Goal: Information Seeking & Learning: Learn about a topic

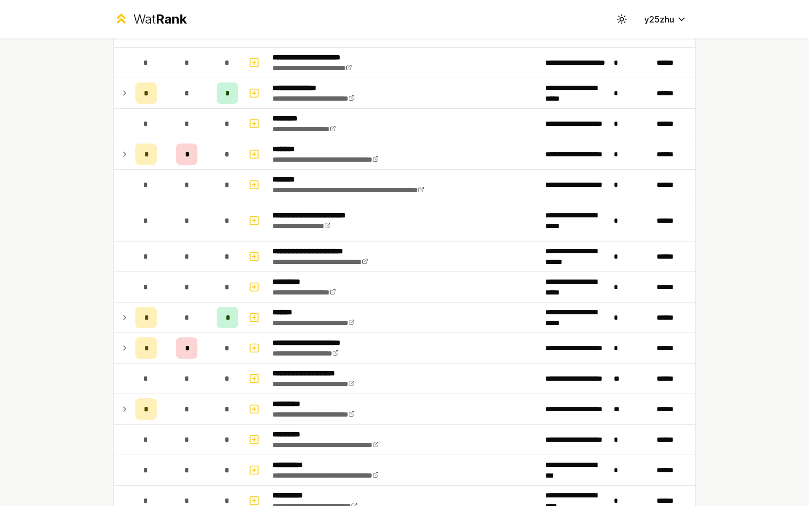
scroll to position [904, 0]
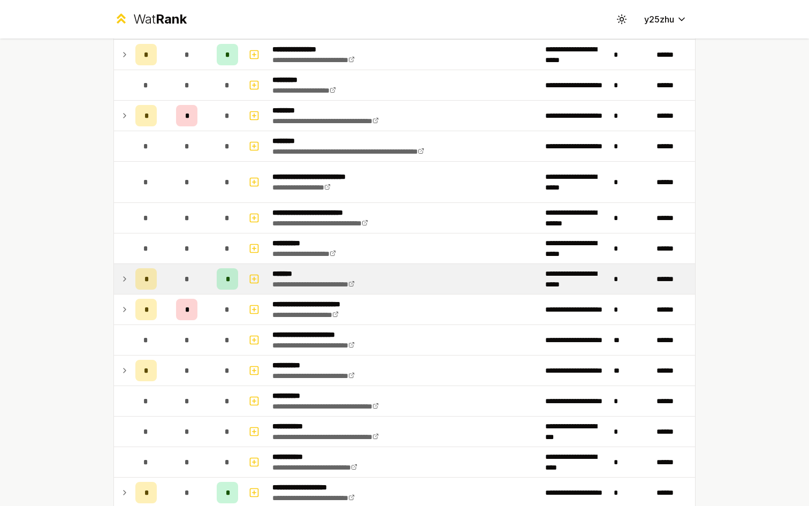
click at [227, 284] on div "*" at bounding box center [227, 278] width 21 height 21
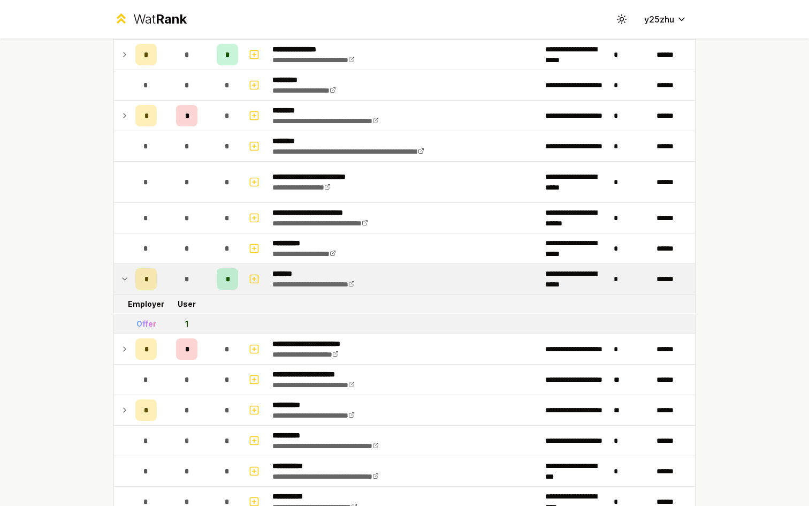
click at [165, 284] on td "*" at bounding box center [186, 279] width 51 height 30
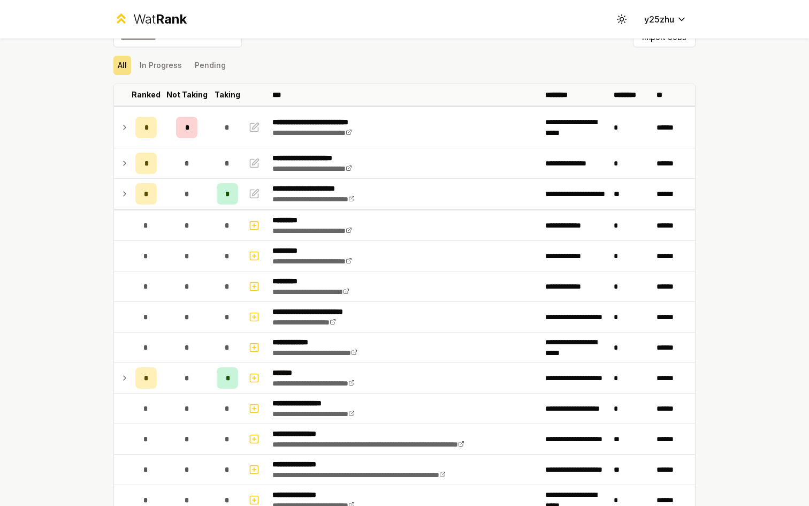
scroll to position [0, 0]
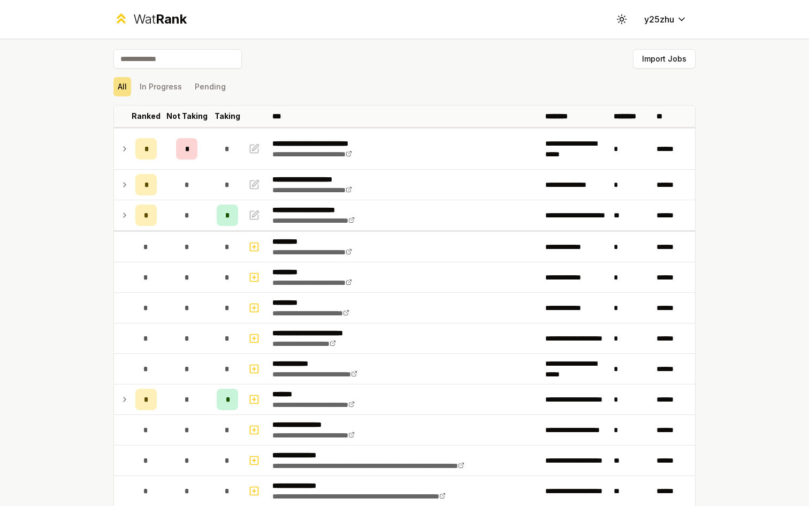
click at [165, 284] on td "*" at bounding box center [186, 277] width 51 height 30
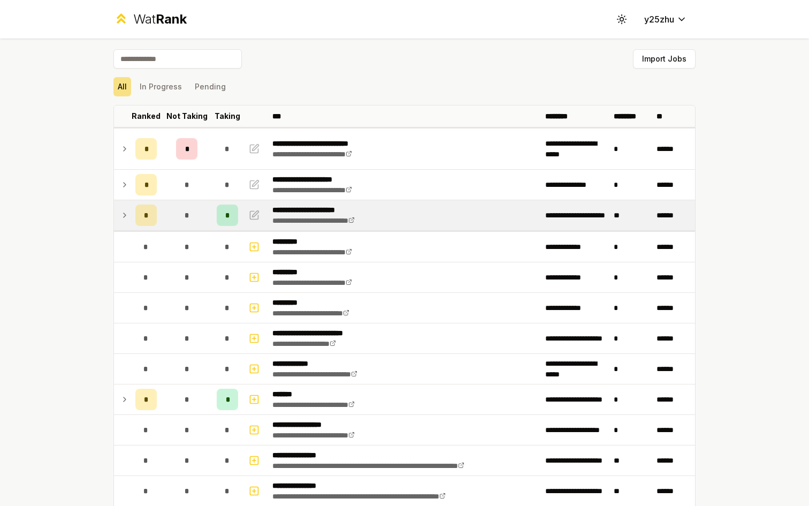
click at [184, 211] on span "*" at bounding box center [186, 215] width 5 height 11
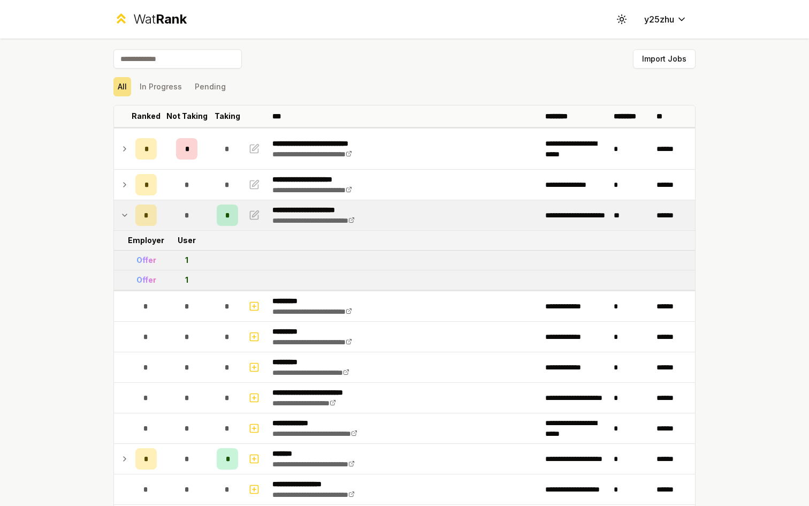
click at [140, 260] on div "Offer" at bounding box center [146, 260] width 20 height 11
click at [161, 262] on td "1" at bounding box center [186, 259] width 51 height 19
click at [177, 217] on div "*" at bounding box center [186, 214] width 21 height 21
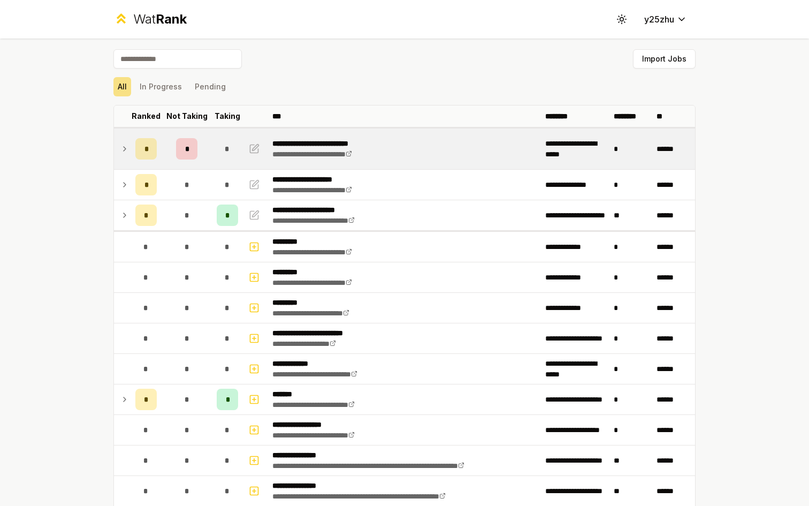
click at [186, 161] on td "*" at bounding box center [186, 148] width 51 height 41
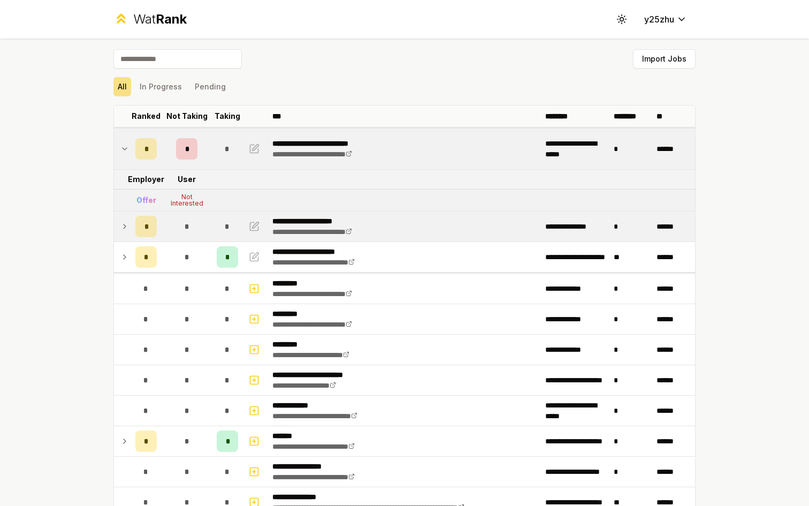
click at [173, 239] on td "*" at bounding box center [186, 226] width 51 height 30
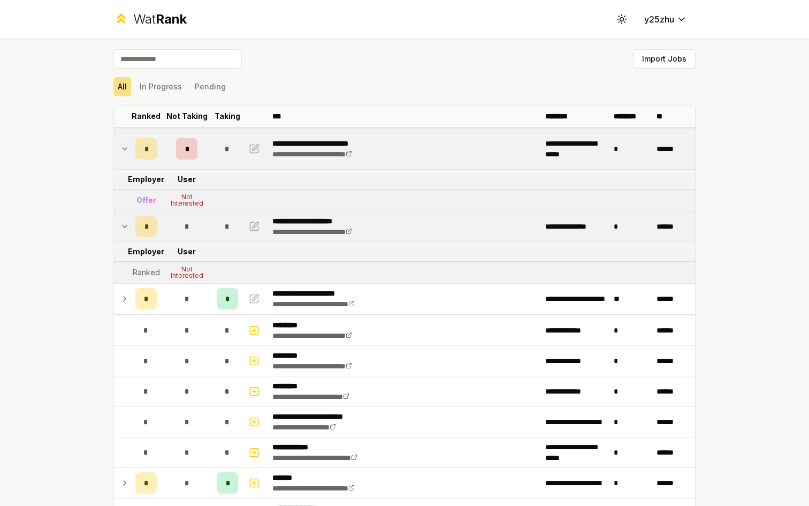
click at [173, 239] on td "*" at bounding box center [186, 226] width 51 height 30
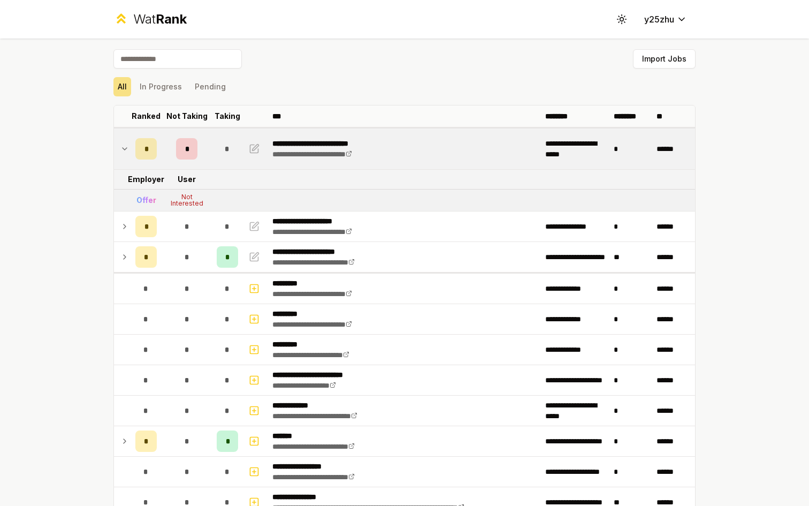
click at [176, 145] on div "*" at bounding box center [186, 148] width 21 height 21
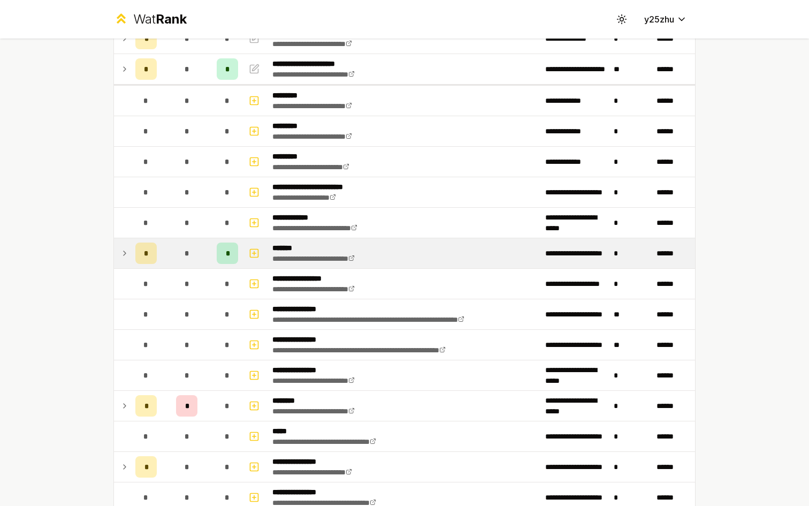
click at [168, 247] on td "*" at bounding box center [186, 253] width 51 height 30
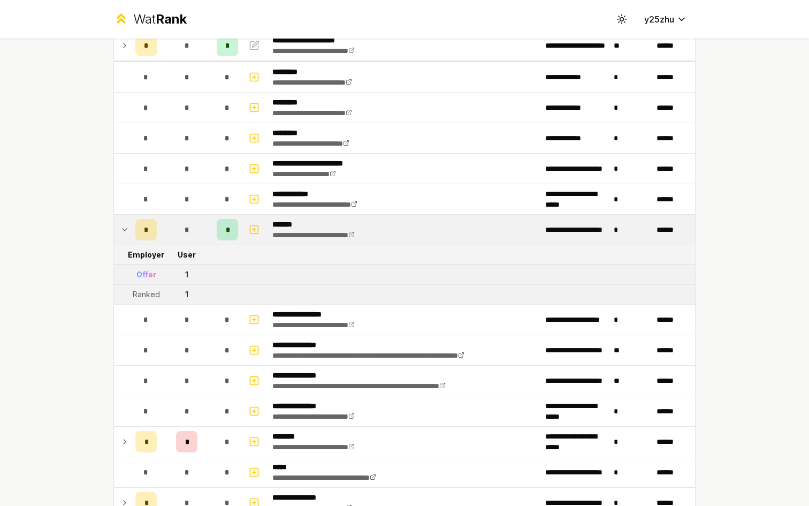
scroll to position [172, 0]
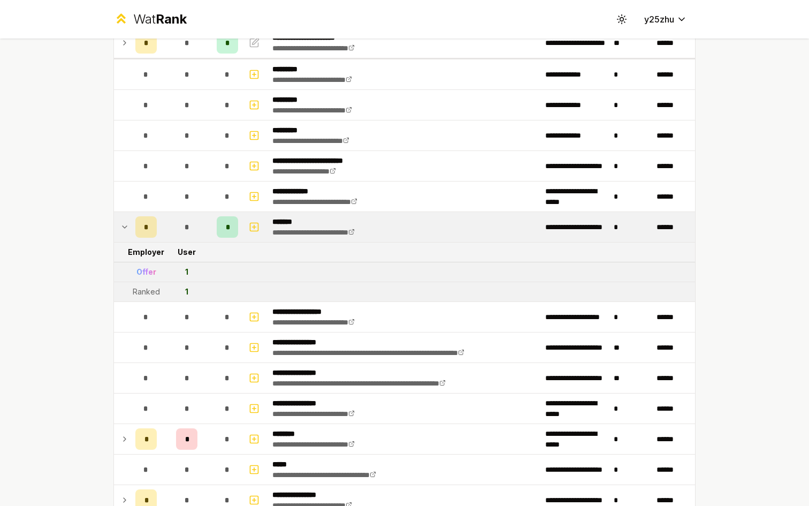
click at [172, 234] on td "*" at bounding box center [186, 227] width 51 height 30
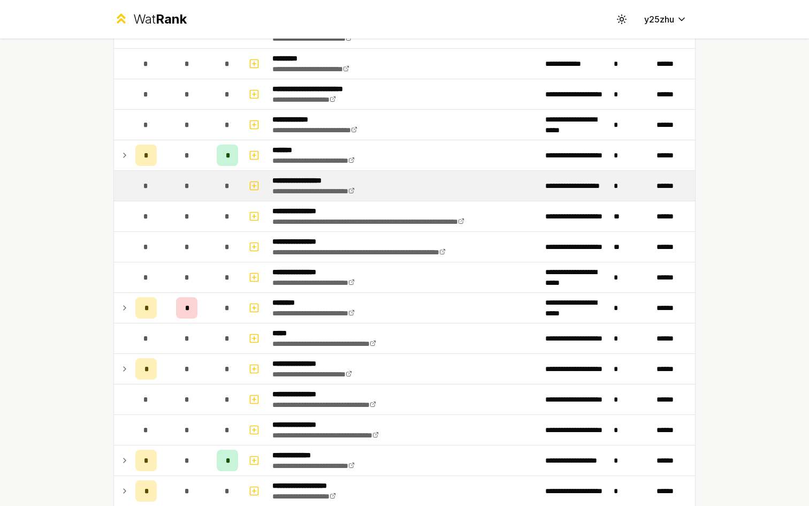
scroll to position [285, 0]
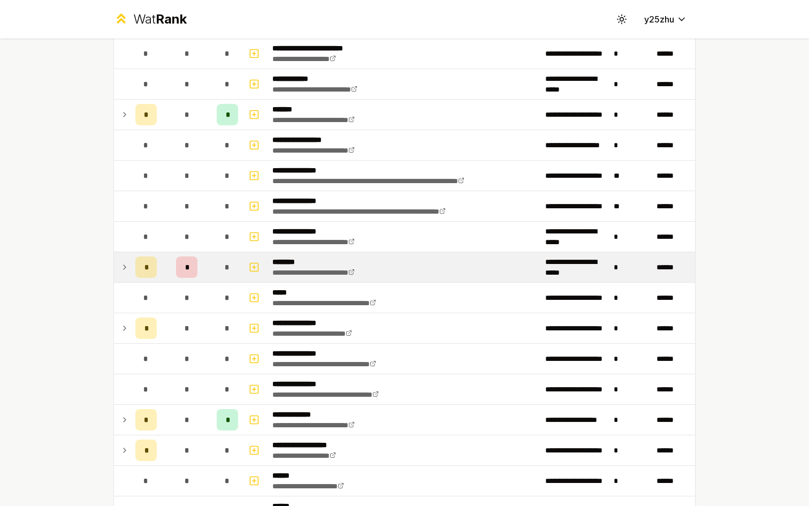
click at [173, 280] on td "*" at bounding box center [186, 267] width 51 height 30
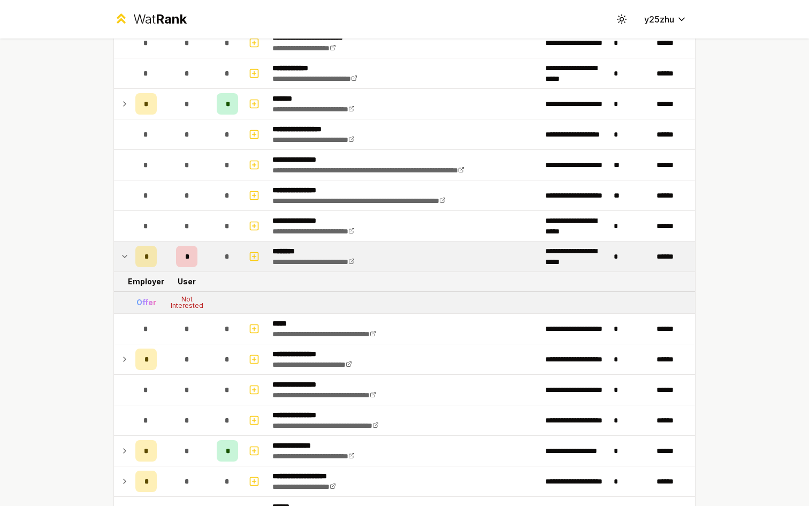
scroll to position [298, 0]
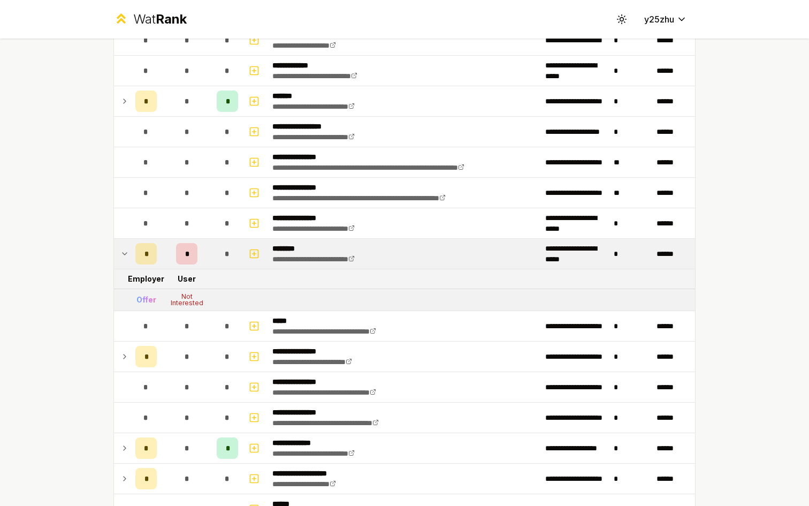
click at [186, 263] on div "*" at bounding box center [186, 253] width 21 height 21
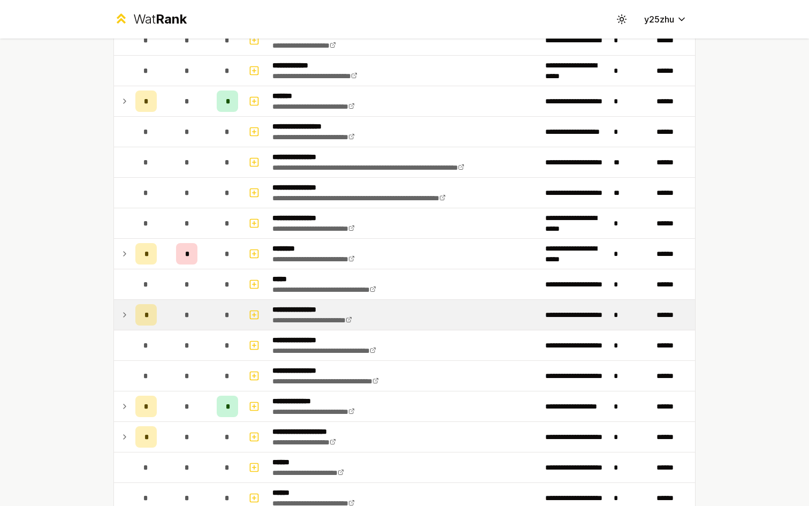
click at [176, 317] on div "*" at bounding box center [186, 314] width 21 height 21
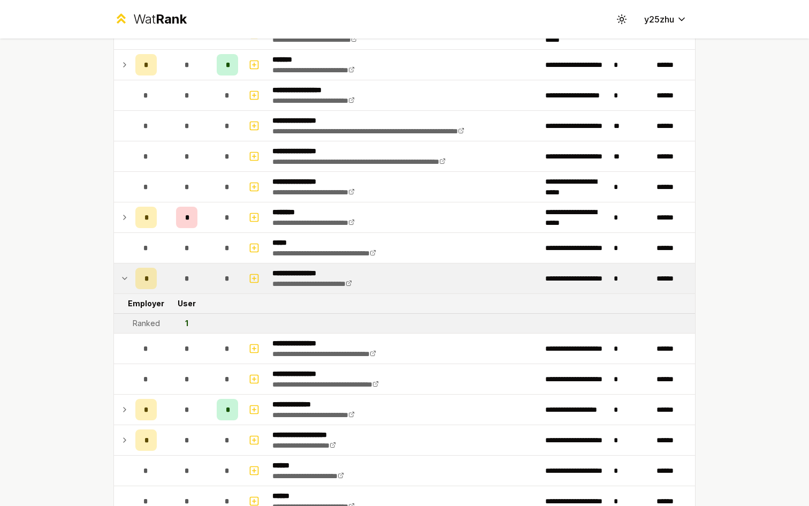
scroll to position [339, 0]
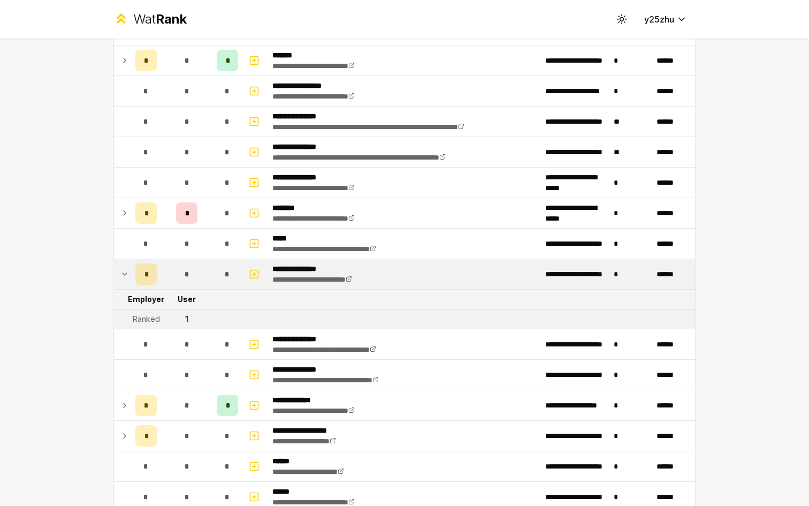
click at [200, 273] on td "*" at bounding box center [186, 274] width 51 height 30
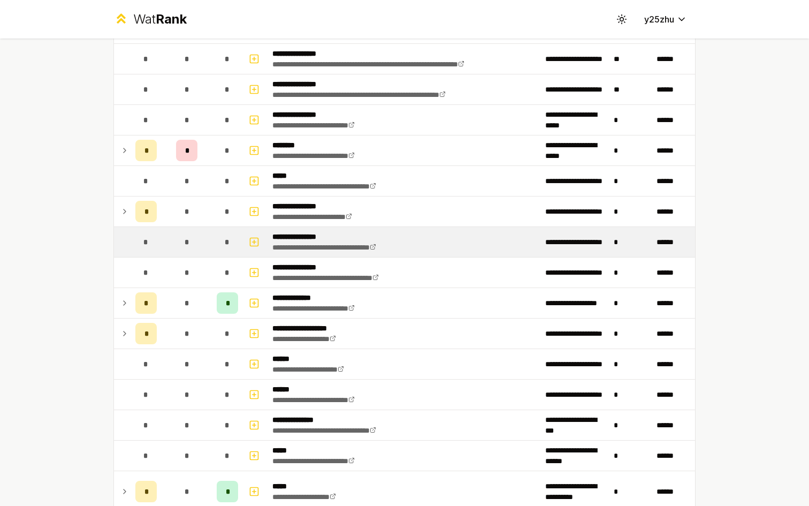
scroll to position [410, 0]
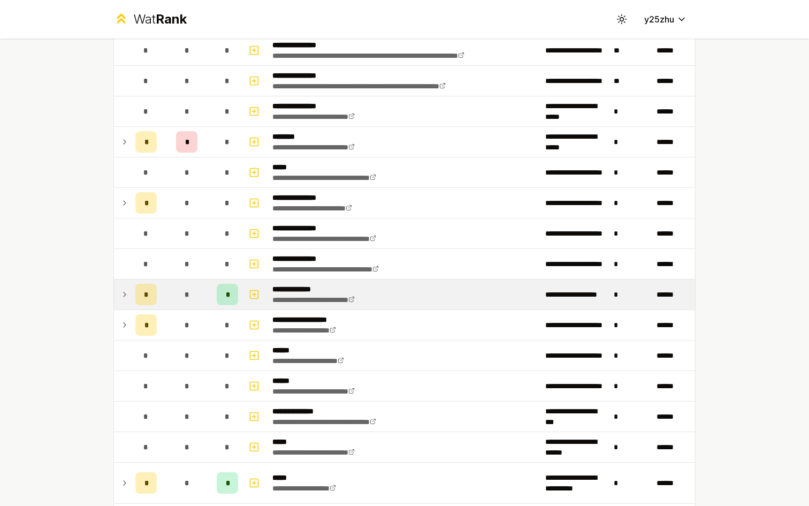
click at [192, 303] on div "*" at bounding box center [186, 294] width 21 height 21
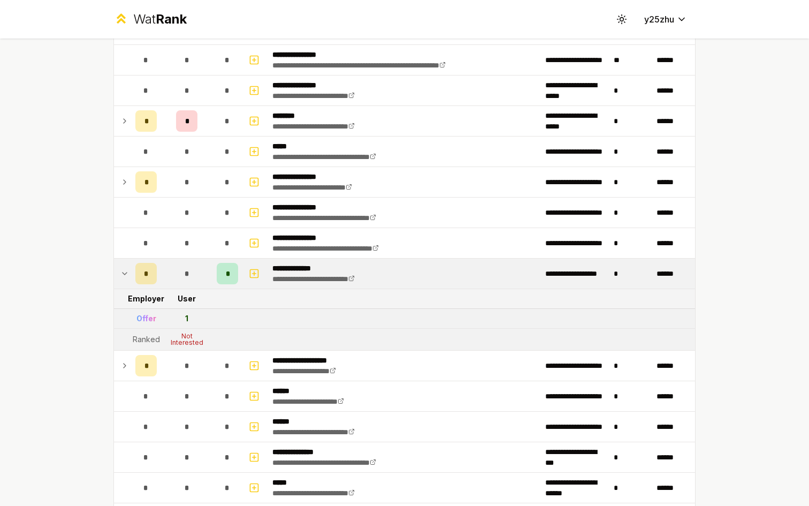
scroll to position [432, 0]
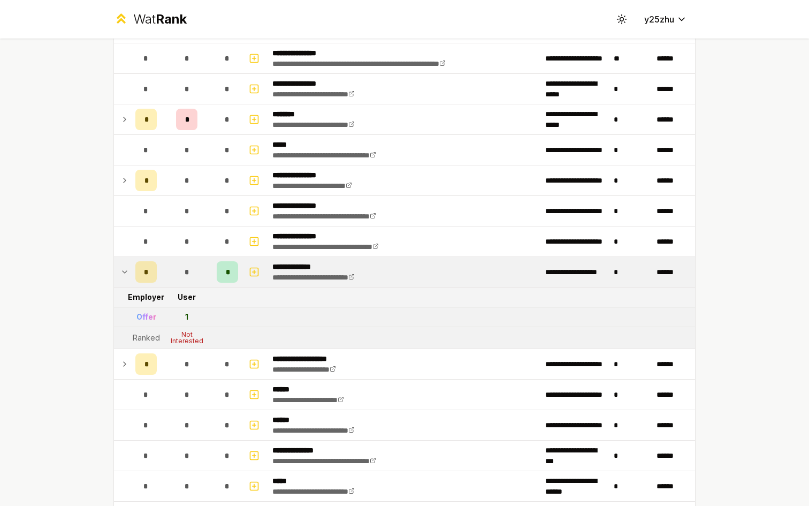
click at [190, 271] on div "*" at bounding box center [186, 271] width 21 height 21
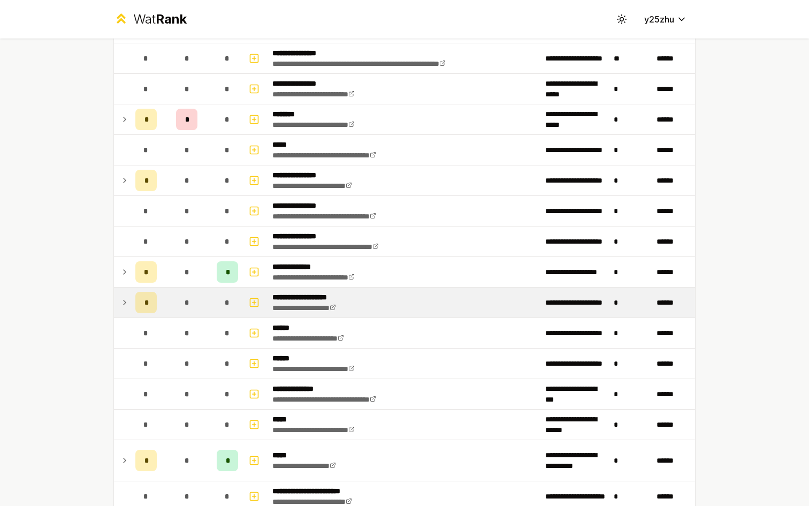
click at [186, 304] on div "*" at bounding box center [186, 302] width 21 height 21
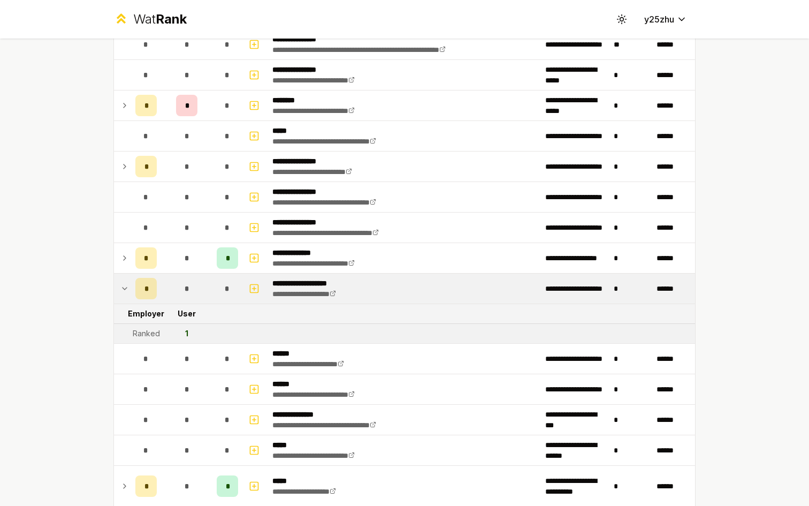
scroll to position [447, 0]
click at [188, 293] on div "*" at bounding box center [186, 287] width 21 height 21
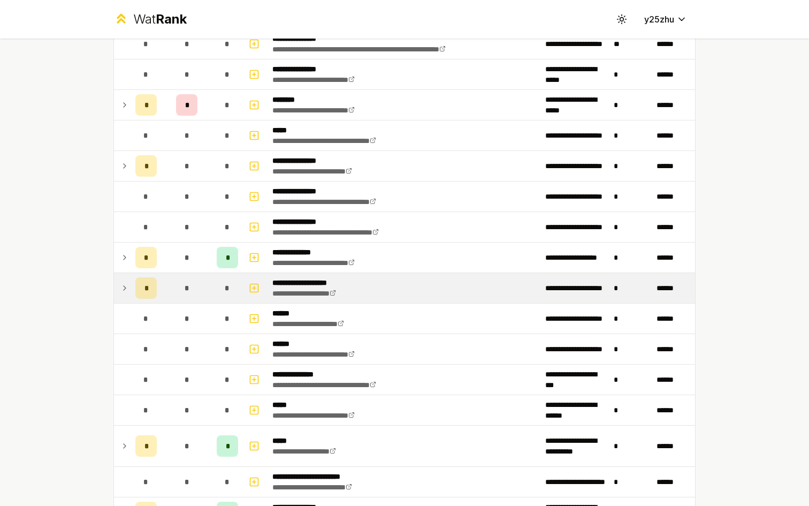
click at [188, 295] on div "*" at bounding box center [186, 287] width 21 height 21
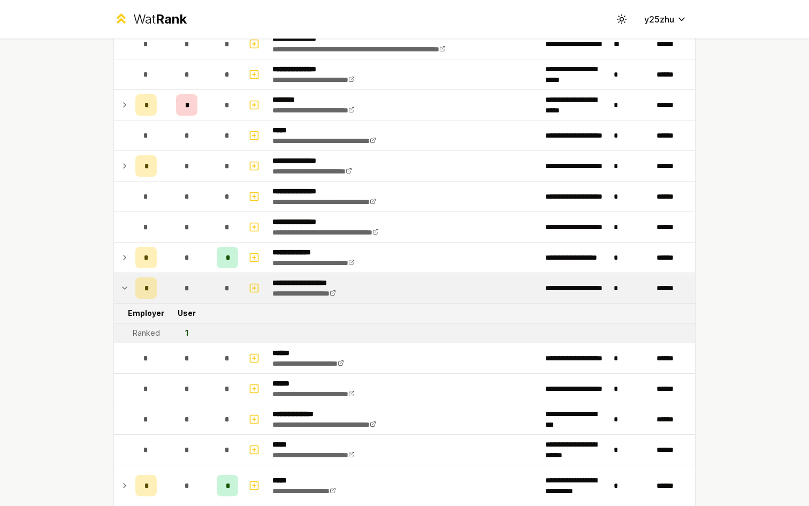
click at [189, 294] on div "*" at bounding box center [186, 287] width 21 height 21
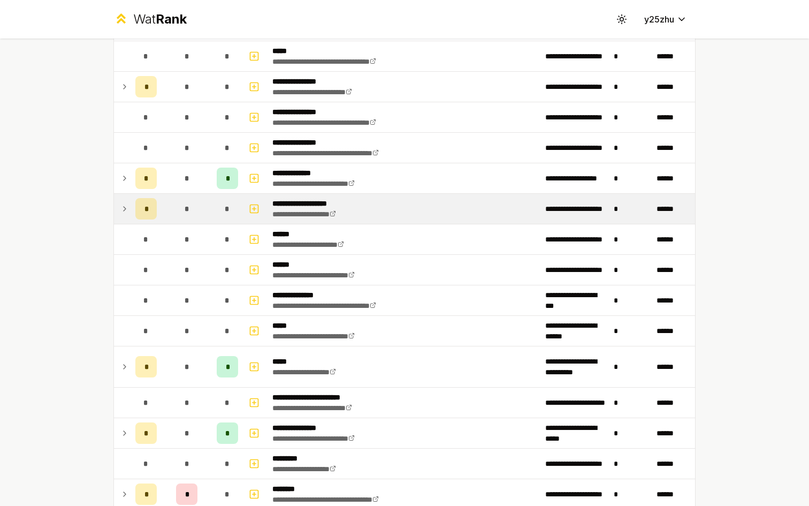
scroll to position [551, 0]
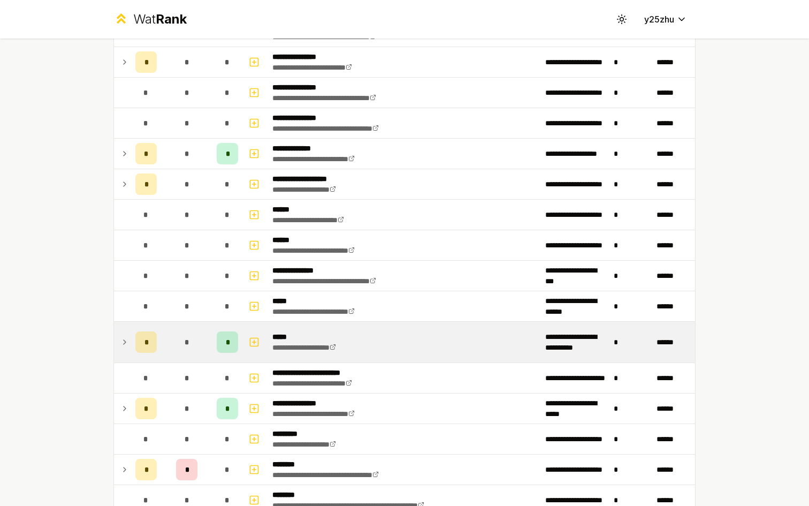
click at [178, 339] on div "*" at bounding box center [186, 341] width 21 height 21
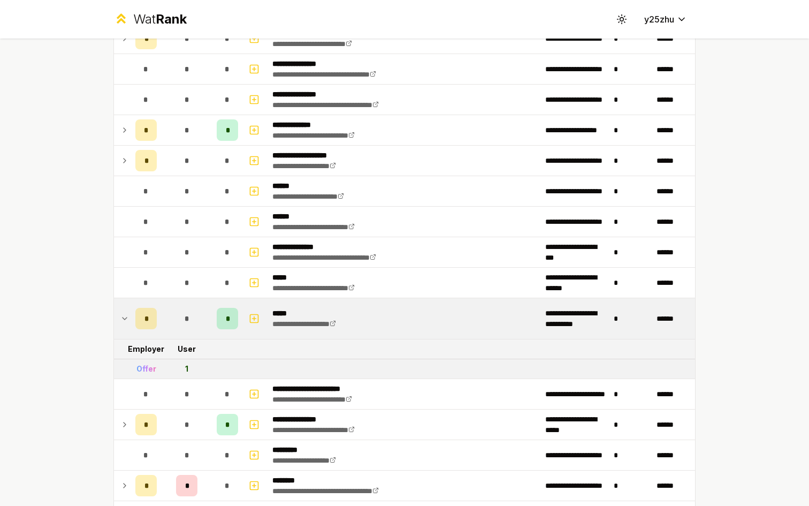
scroll to position [581, 0]
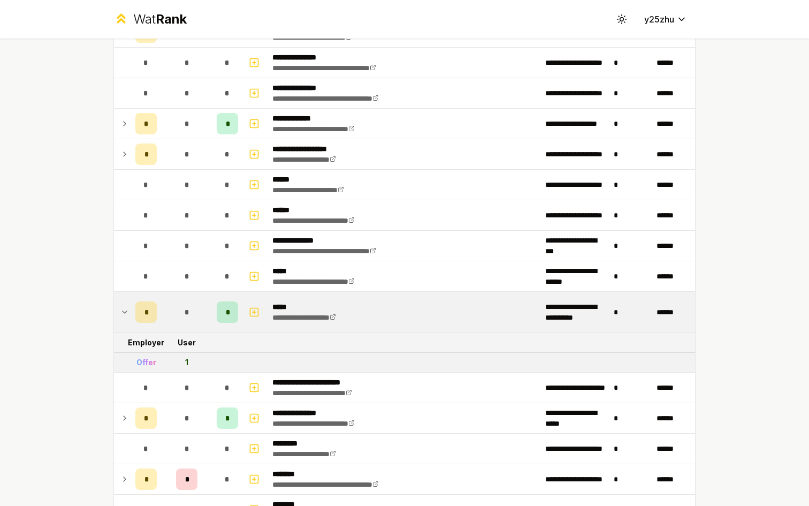
click at [184, 315] on span "*" at bounding box center [186, 312] width 5 height 11
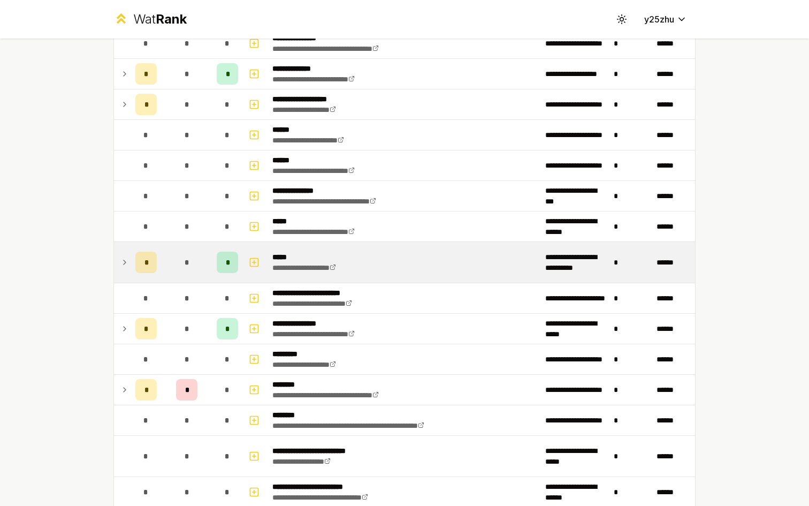
scroll to position [651, 0]
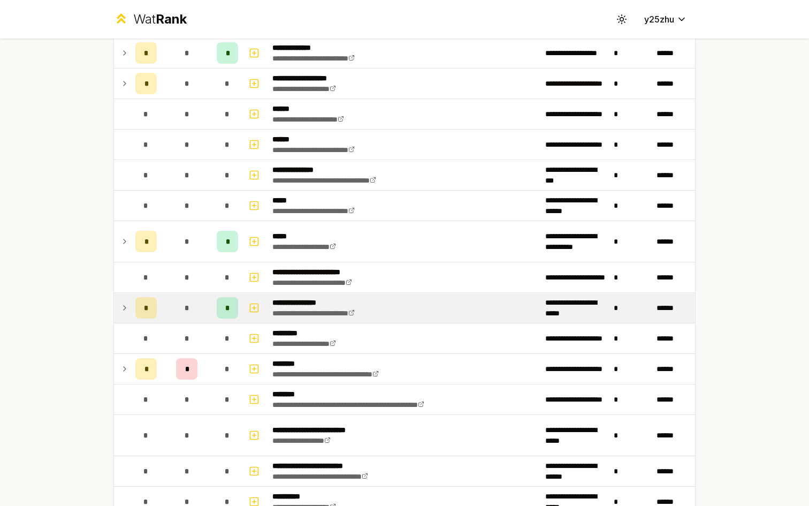
click at [184, 314] on div "*" at bounding box center [186, 307] width 21 height 21
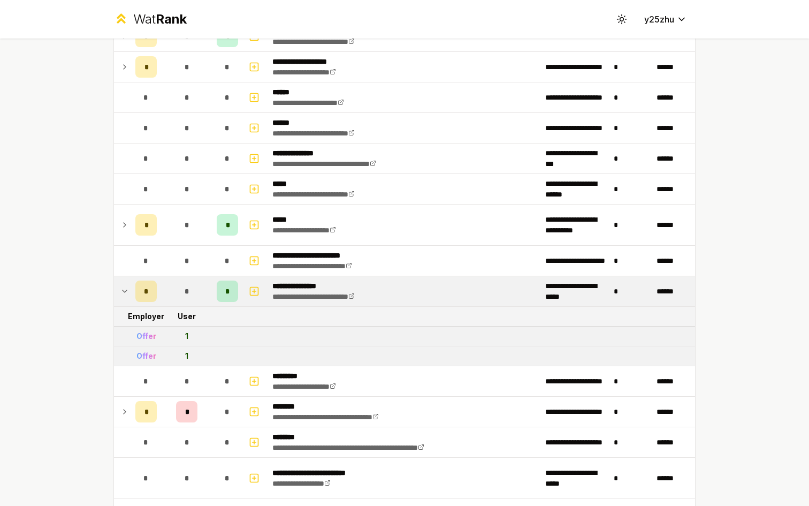
scroll to position [671, 0]
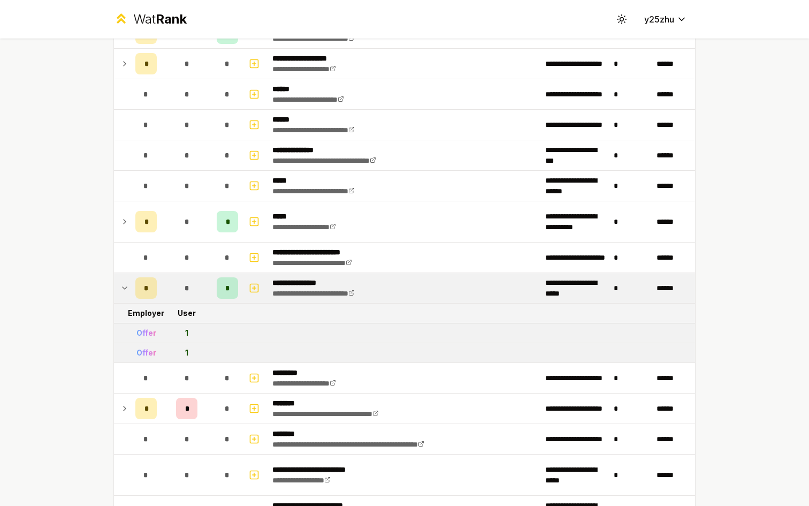
click at [190, 293] on div "*" at bounding box center [186, 287] width 21 height 21
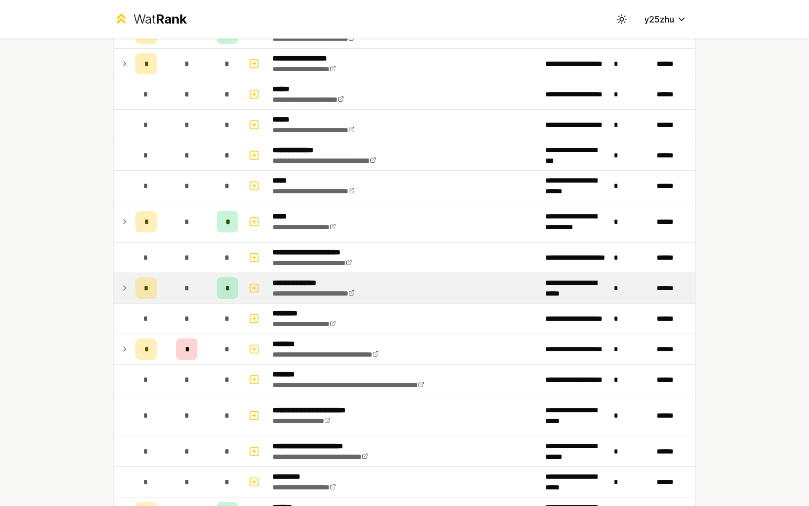
click at [190, 289] on div "*" at bounding box center [186, 287] width 21 height 21
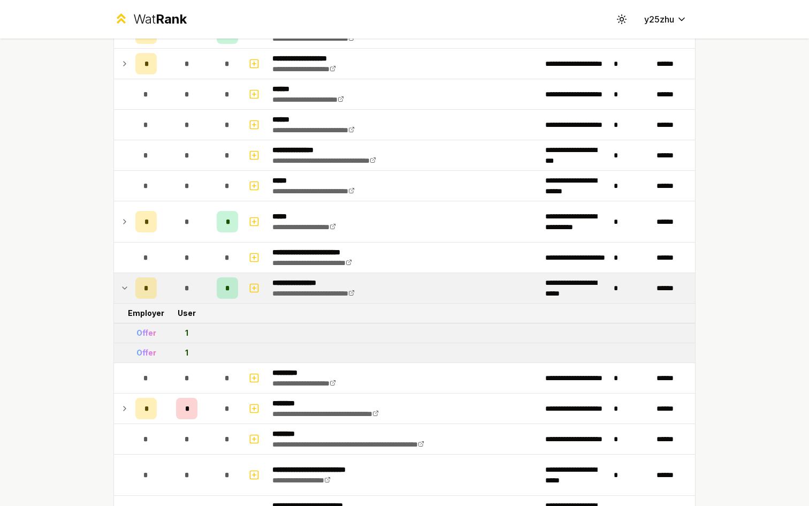
click at [190, 289] on div "*" at bounding box center [186, 287] width 21 height 21
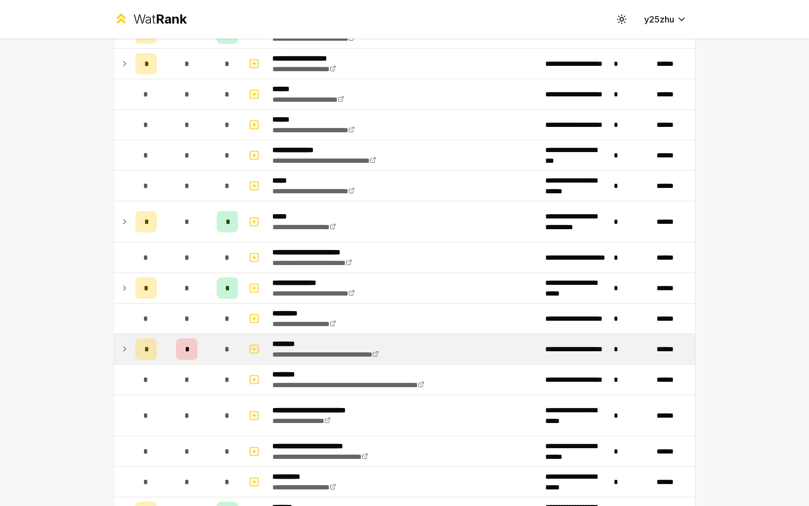
click at [181, 340] on div "*" at bounding box center [186, 348] width 21 height 21
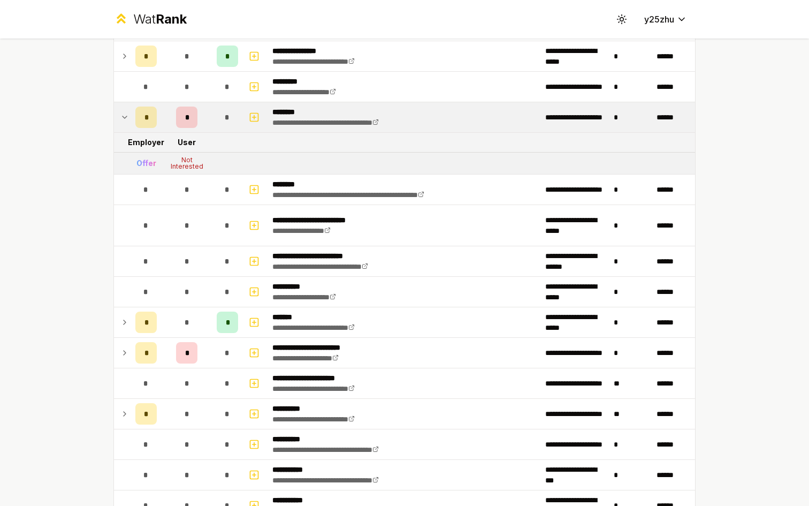
scroll to position [940, 0]
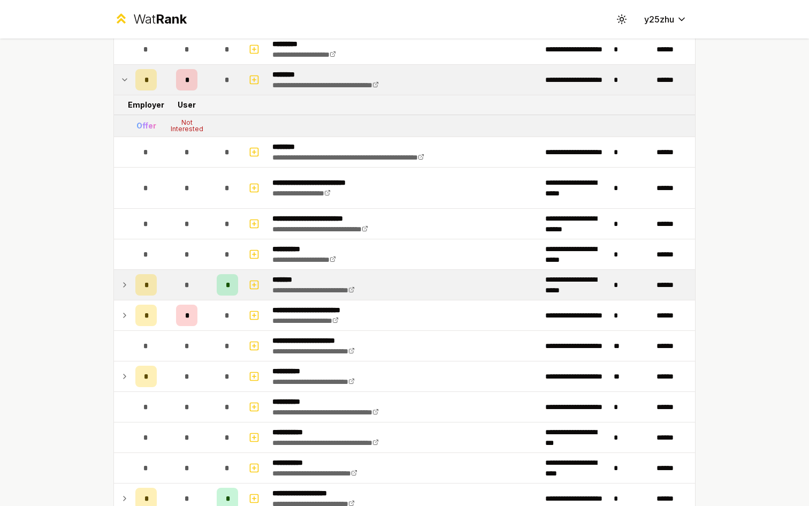
click at [192, 280] on div "*" at bounding box center [186, 284] width 21 height 21
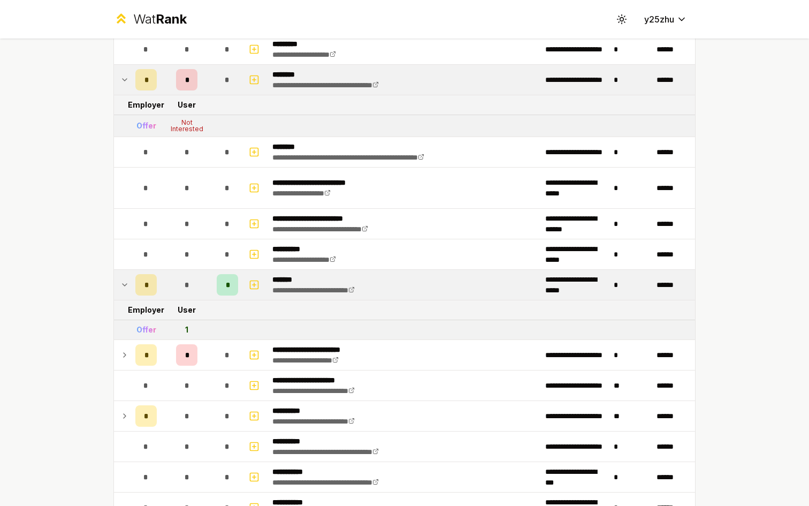
click at [202, 281] on td "*" at bounding box center [186, 285] width 51 height 30
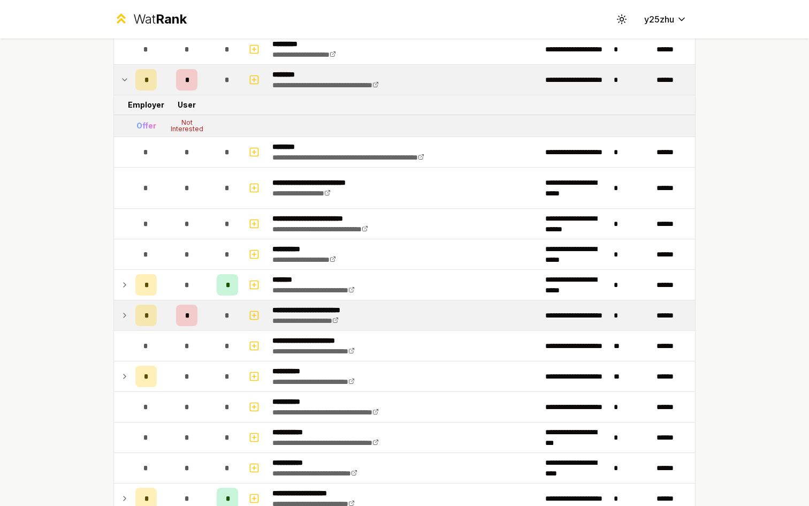
click at [201, 311] on td "*" at bounding box center [186, 315] width 51 height 30
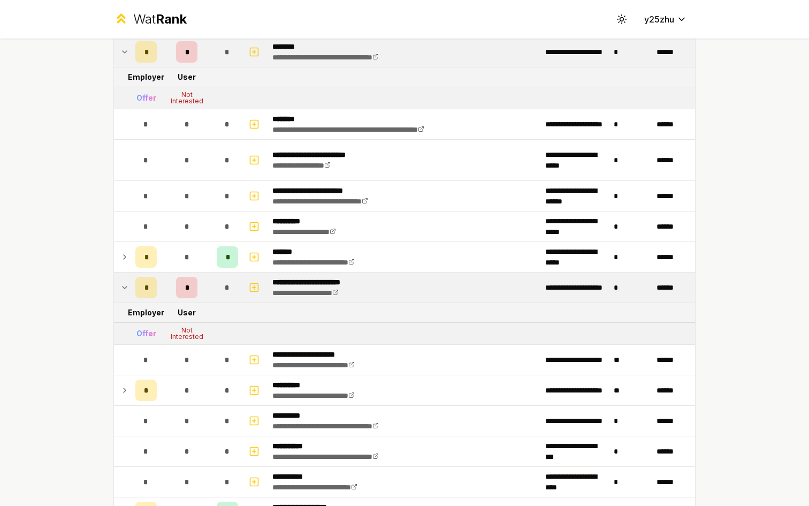
scroll to position [971, 0]
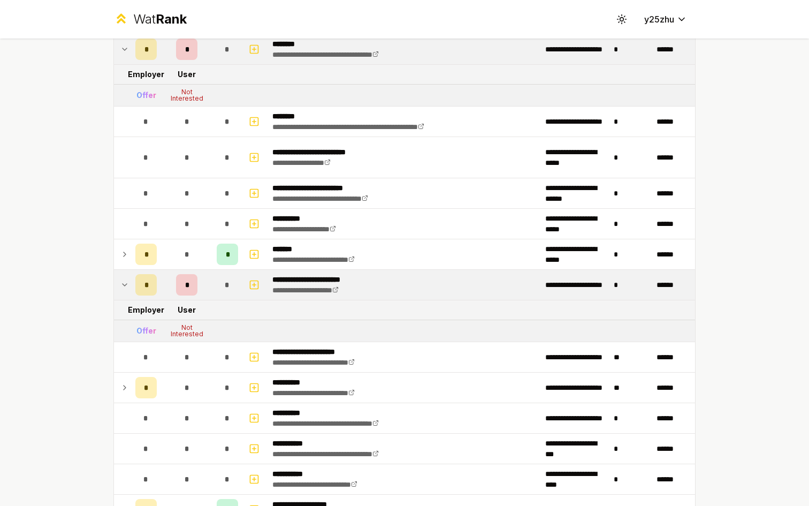
click at [203, 286] on td "*" at bounding box center [186, 285] width 51 height 30
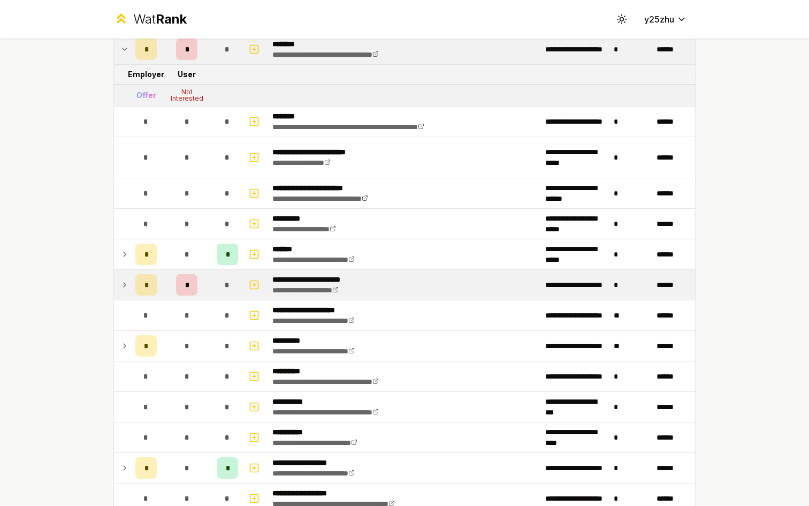
click at [203, 294] on td "*" at bounding box center [186, 285] width 51 height 30
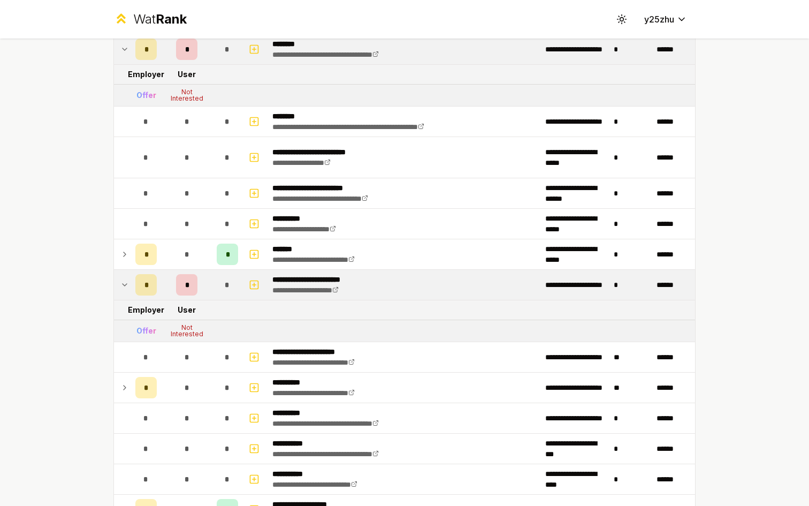
click at [203, 294] on td "*" at bounding box center [186, 285] width 51 height 30
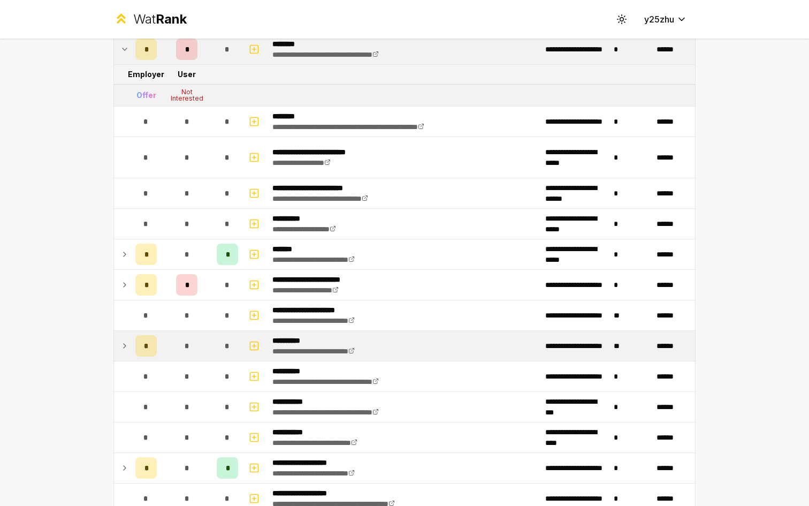
click at [191, 347] on div "*" at bounding box center [186, 345] width 21 height 21
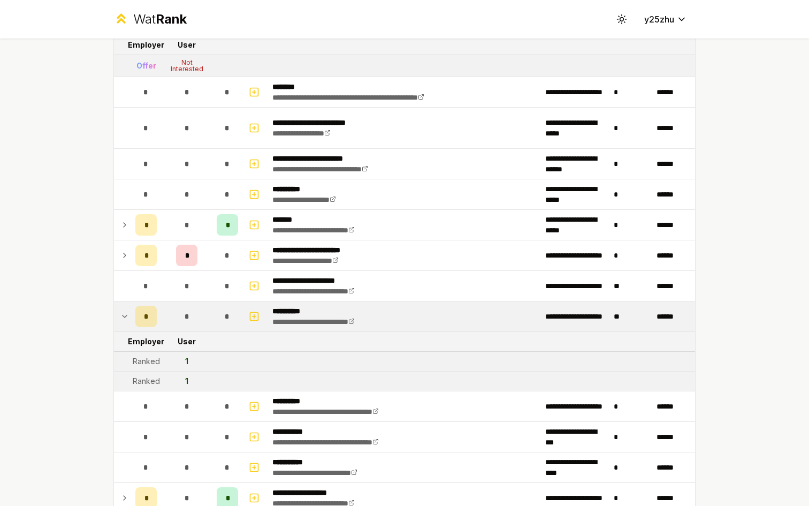
scroll to position [1004, 0]
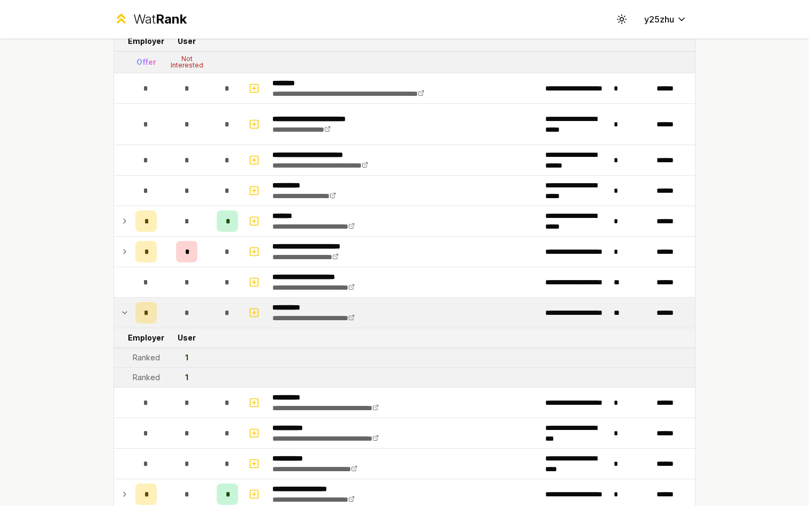
click at [193, 311] on td "*" at bounding box center [186, 312] width 51 height 30
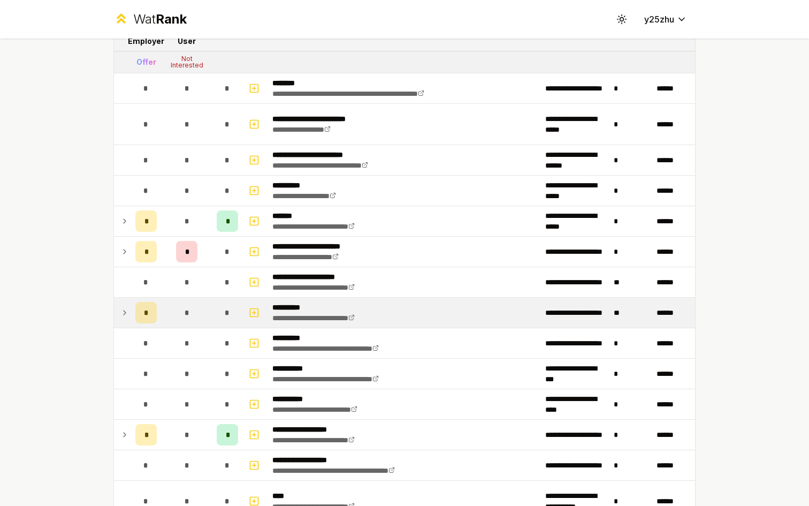
click at [193, 311] on td "*" at bounding box center [186, 312] width 51 height 30
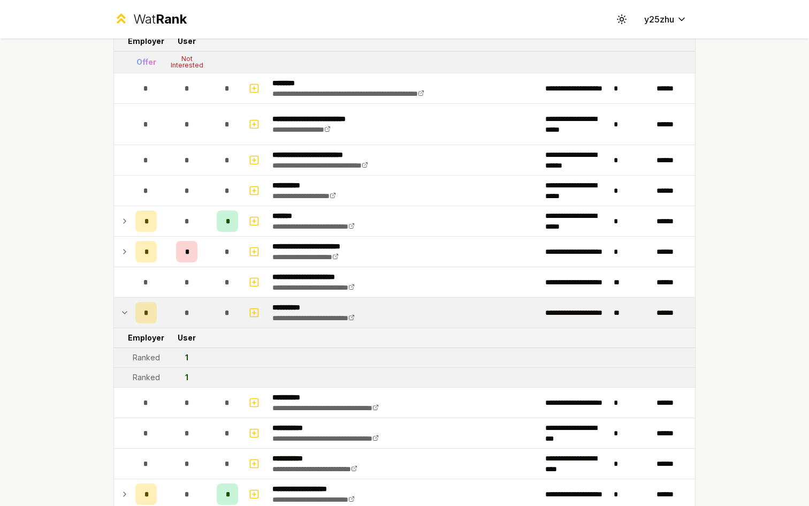
click at [193, 311] on td "*" at bounding box center [186, 312] width 51 height 30
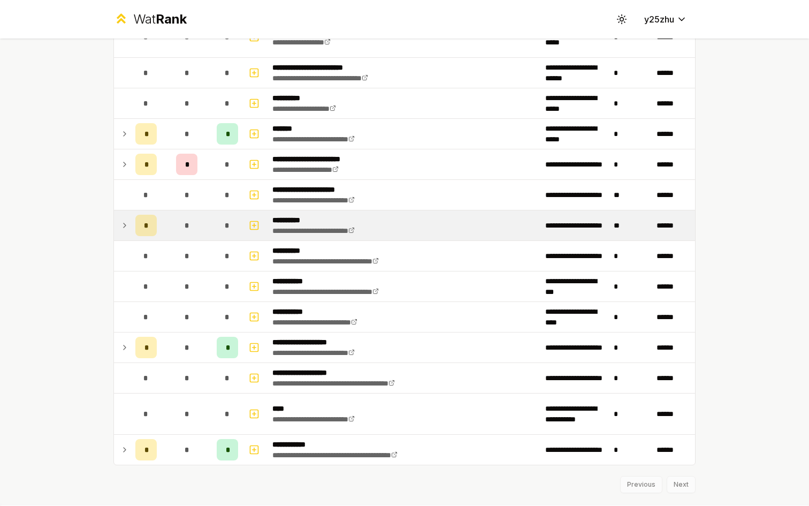
scroll to position [1117, 0]
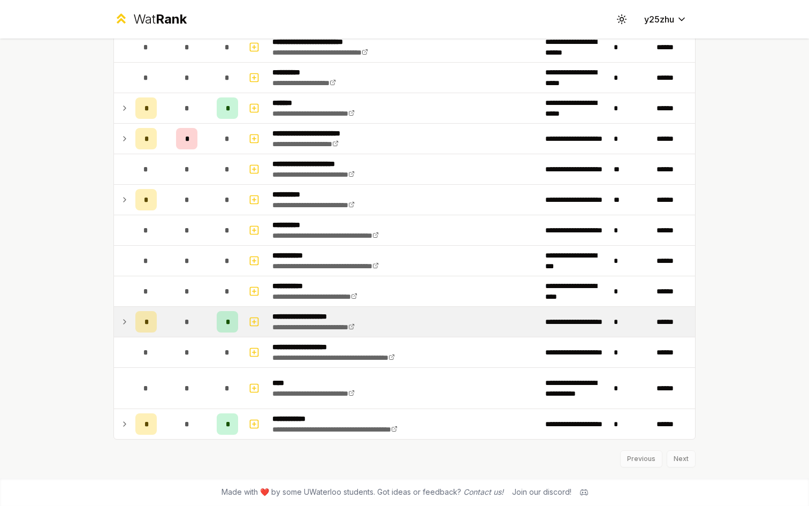
click at [185, 329] on div "*" at bounding box center [186, 321] width 21 height 21
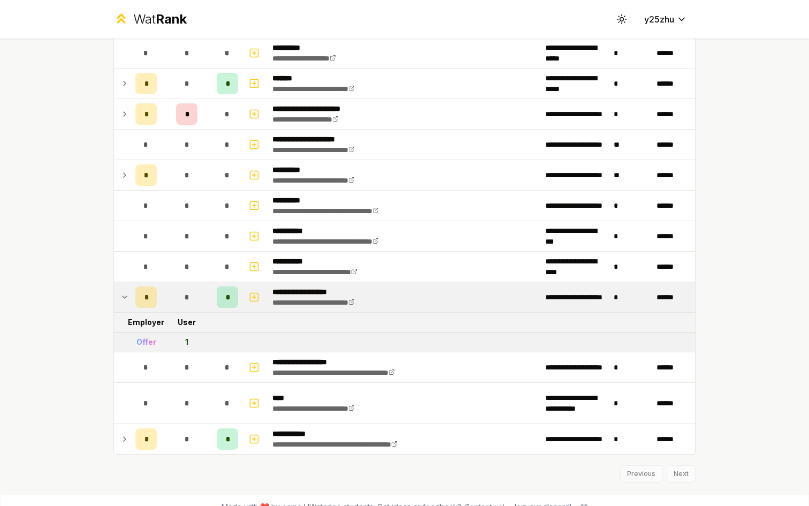
scroll to position [1156, 0]
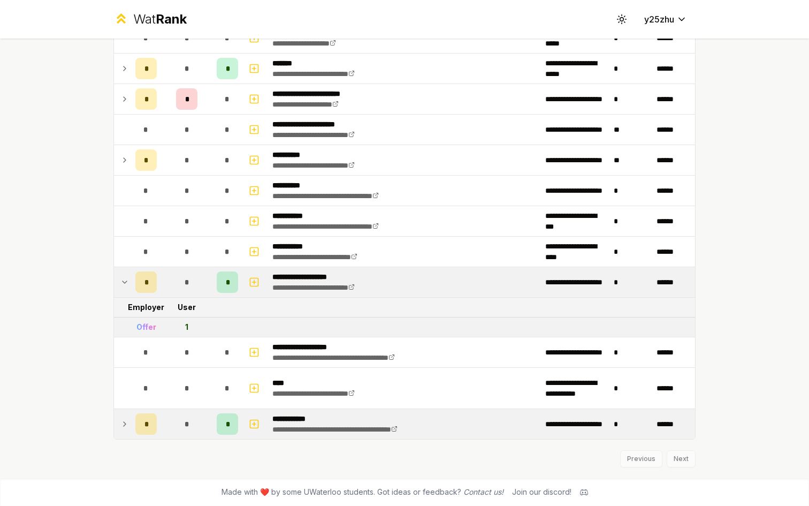
click at [189, 426] on div "*" at bounding box center [186, 423] width 21 height 21
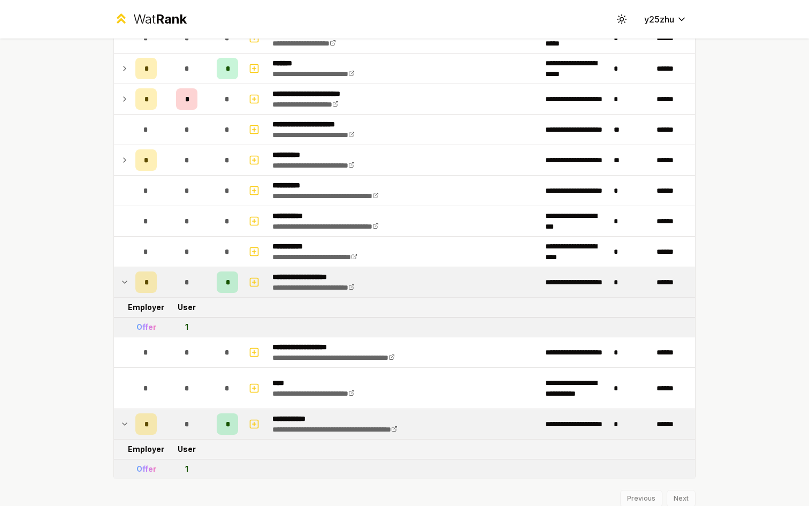
scroll to position [1196, 0]
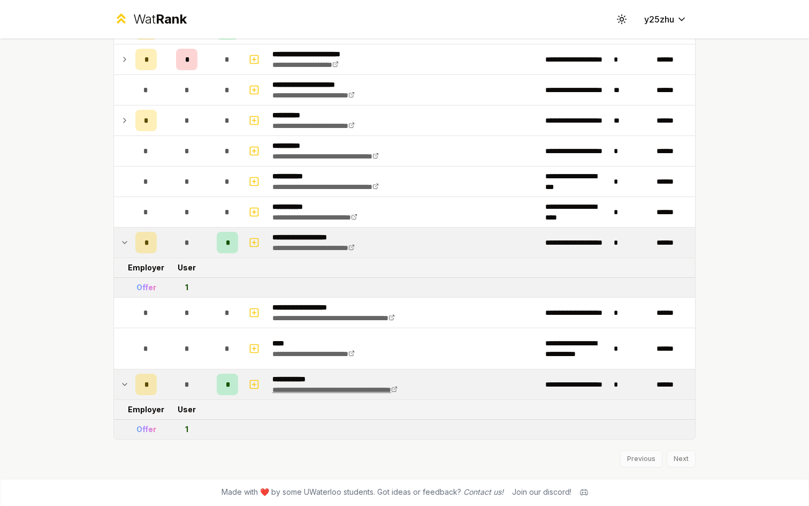
click at [302, 391] on link "**********" at bounding box center [334, 389] width 125 height 7
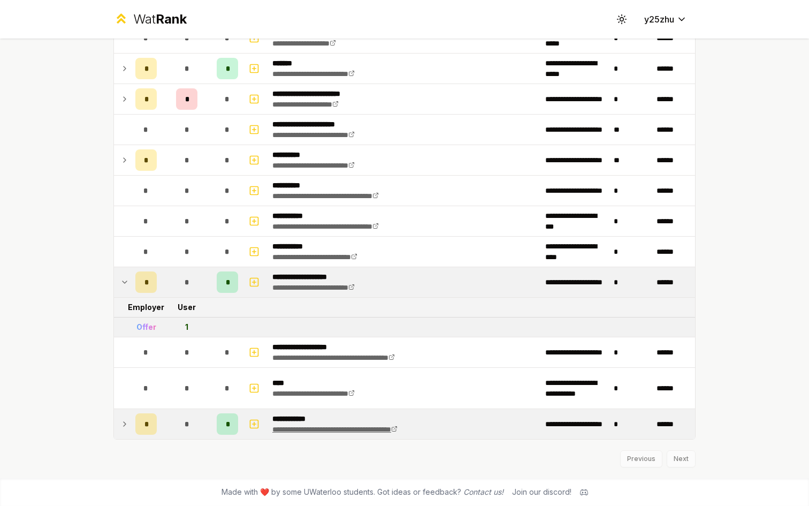
scroll to position [1156, 0]
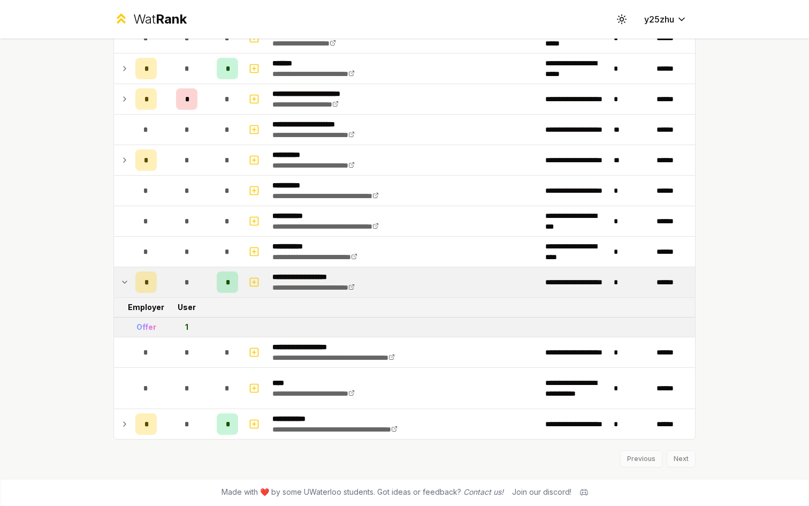
click at [196, 273] on td "*" at bounding box center [186, 282] width 51 height 30
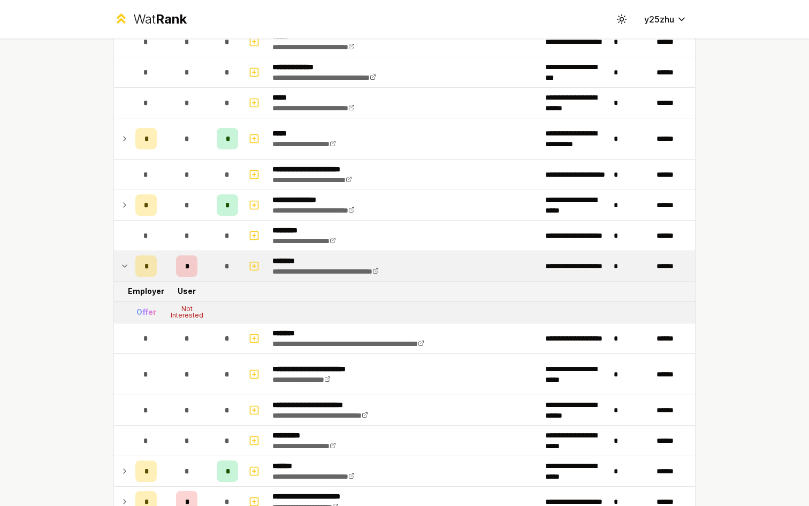
click at [195, 266] on td "*" at bounding box center [186, 266] width 51 height 30
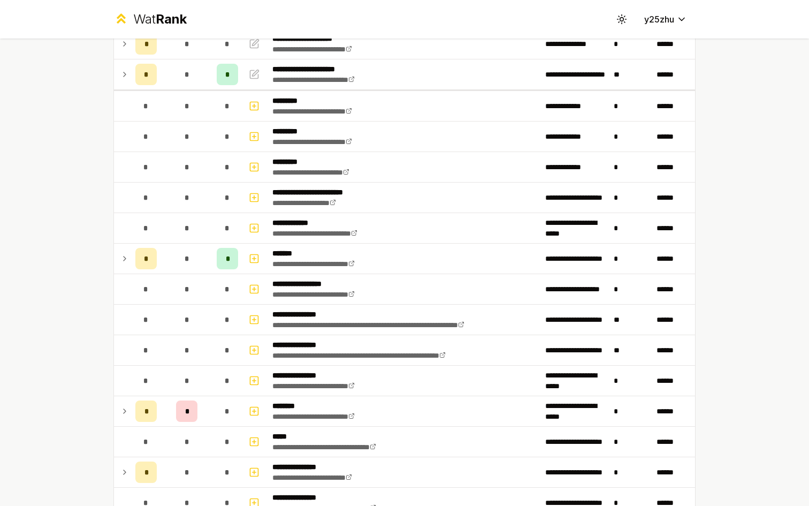
scroll to position [0, 0]
